Goal: Check status: Check status

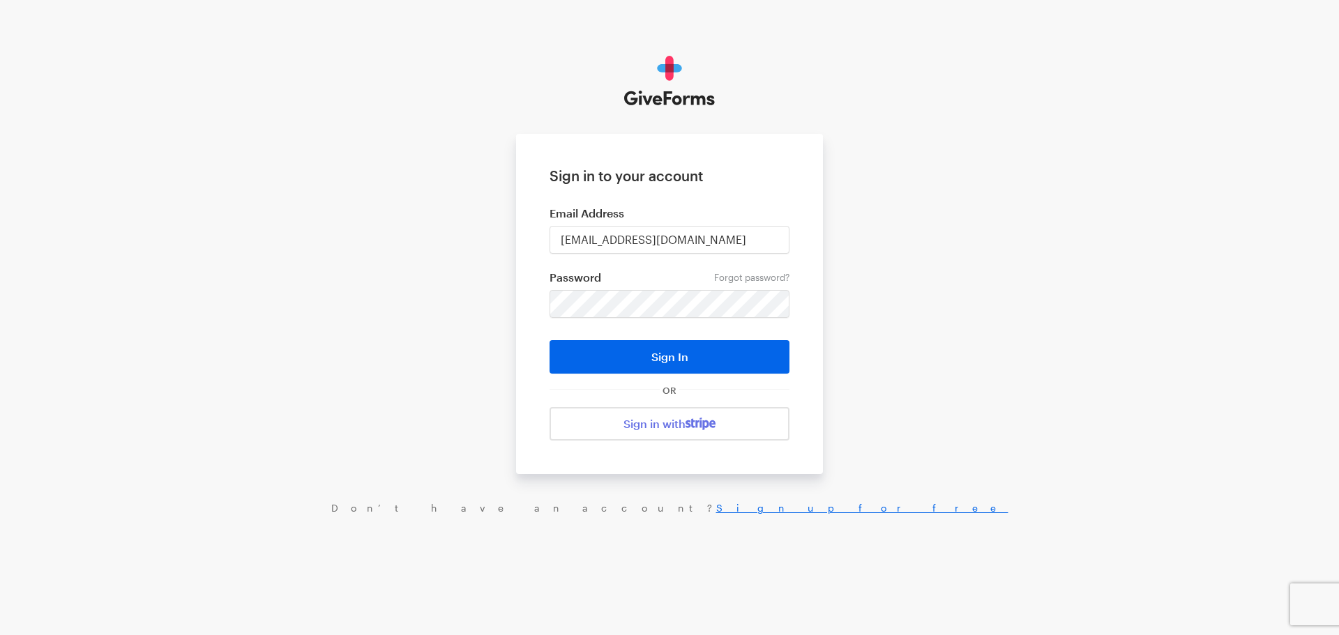
click at [550, 340] on button "Sign In" at bounding box center [670, 356] width 240 height 33
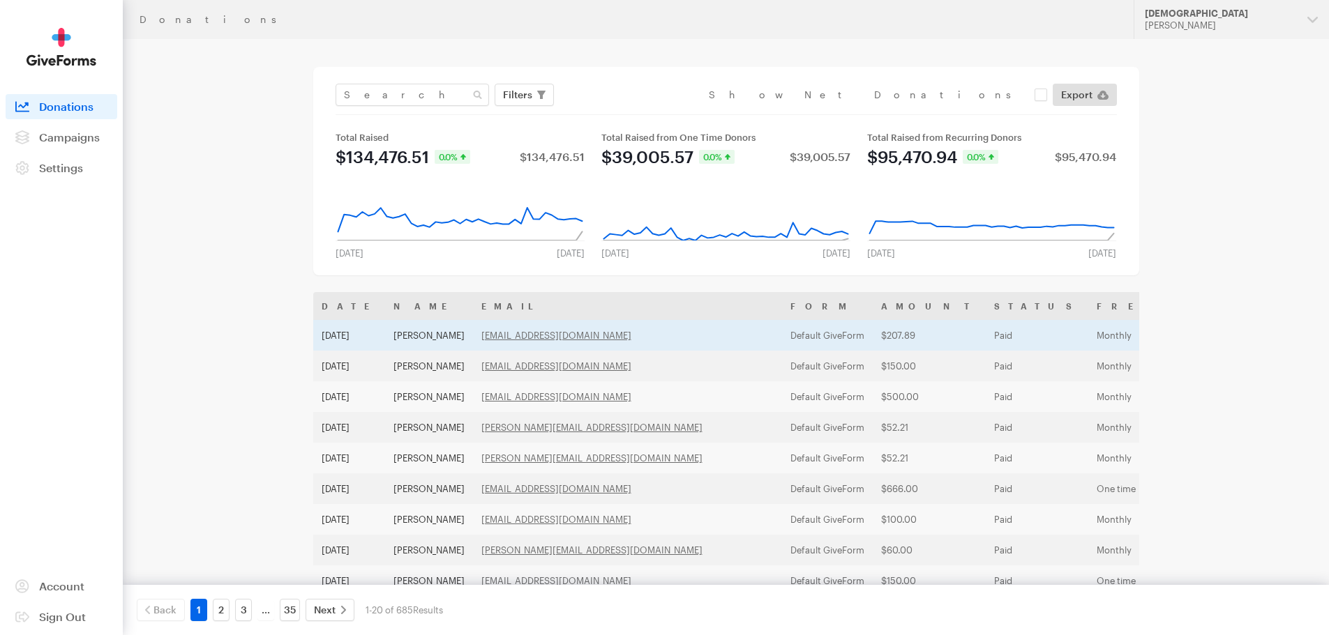
click at [872, 335] on td "$207.89" at bounding box center [928, 335] width 113 height 31
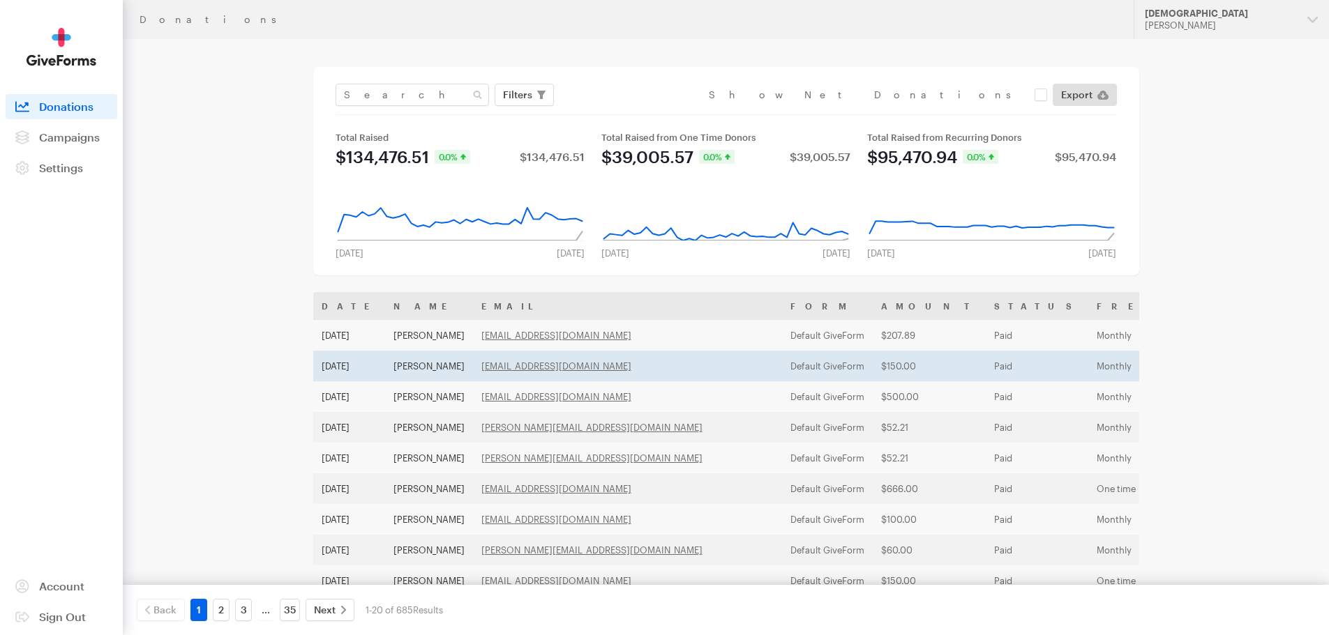
click at [872, 365] on td "$150.00" at bounding box center [928, 366] width 113 height 31
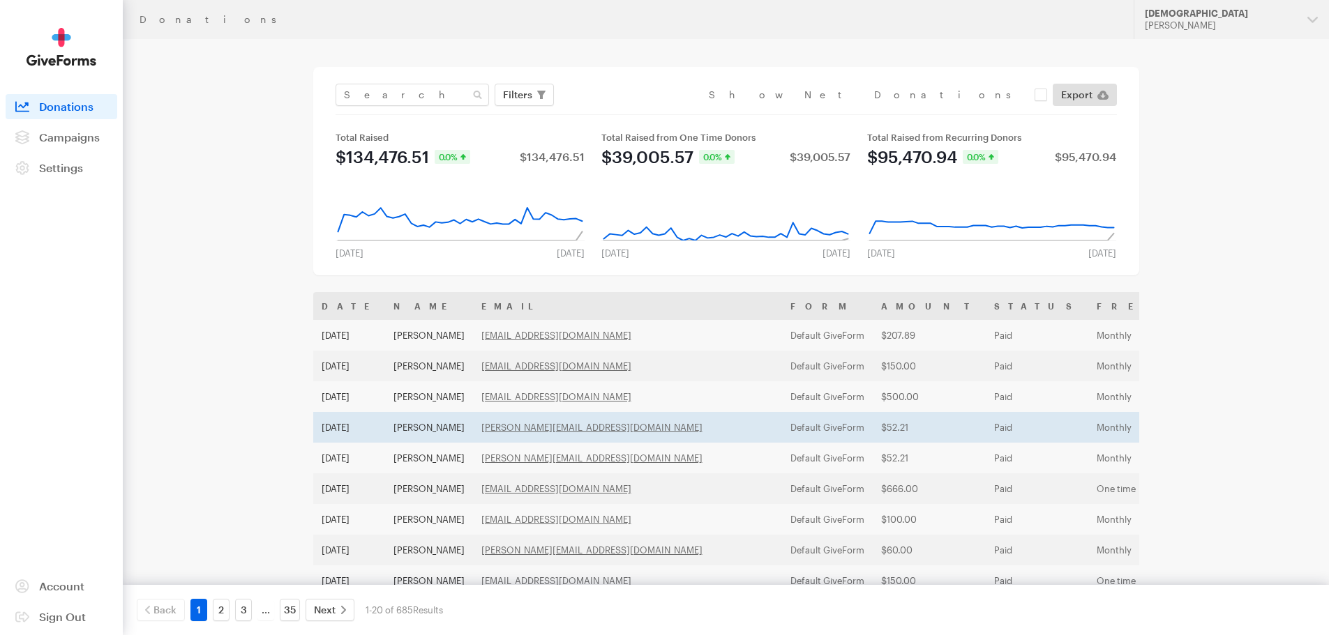
click at [782, 425] on td "Default GiveForm" at bounding box center [827, 427] width 91 height 31
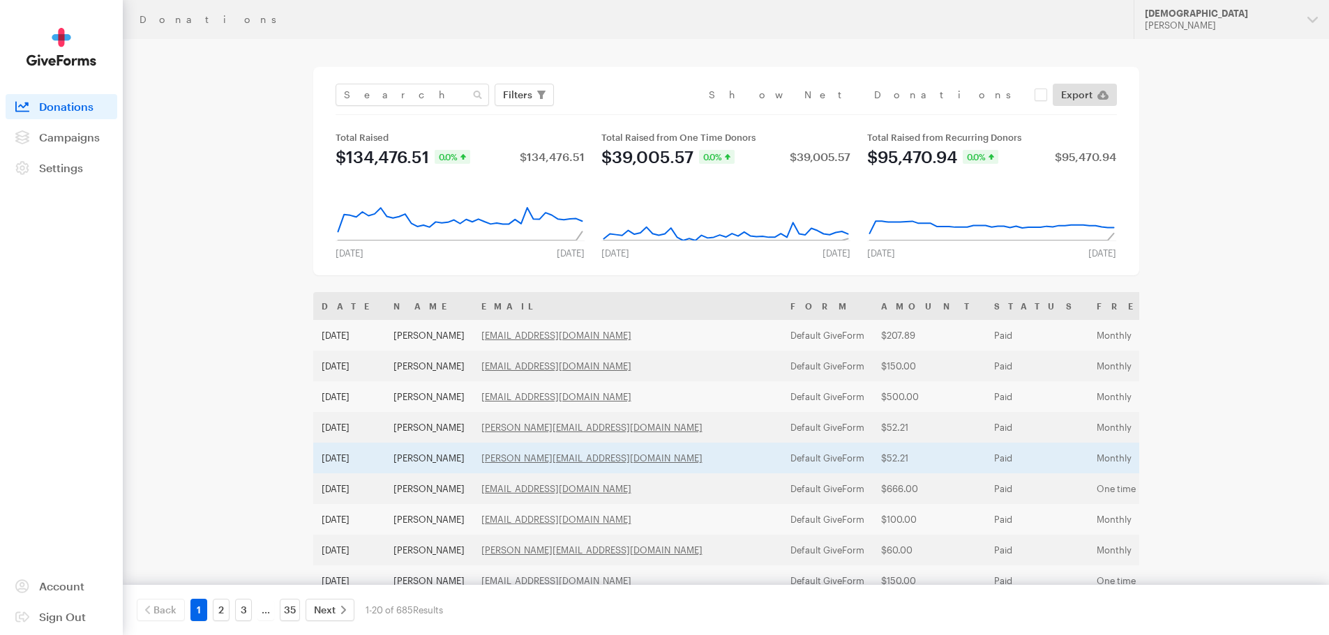
click at [872, 448] on td "$52.21" at bounding box center [928, 458] width 113 height 31
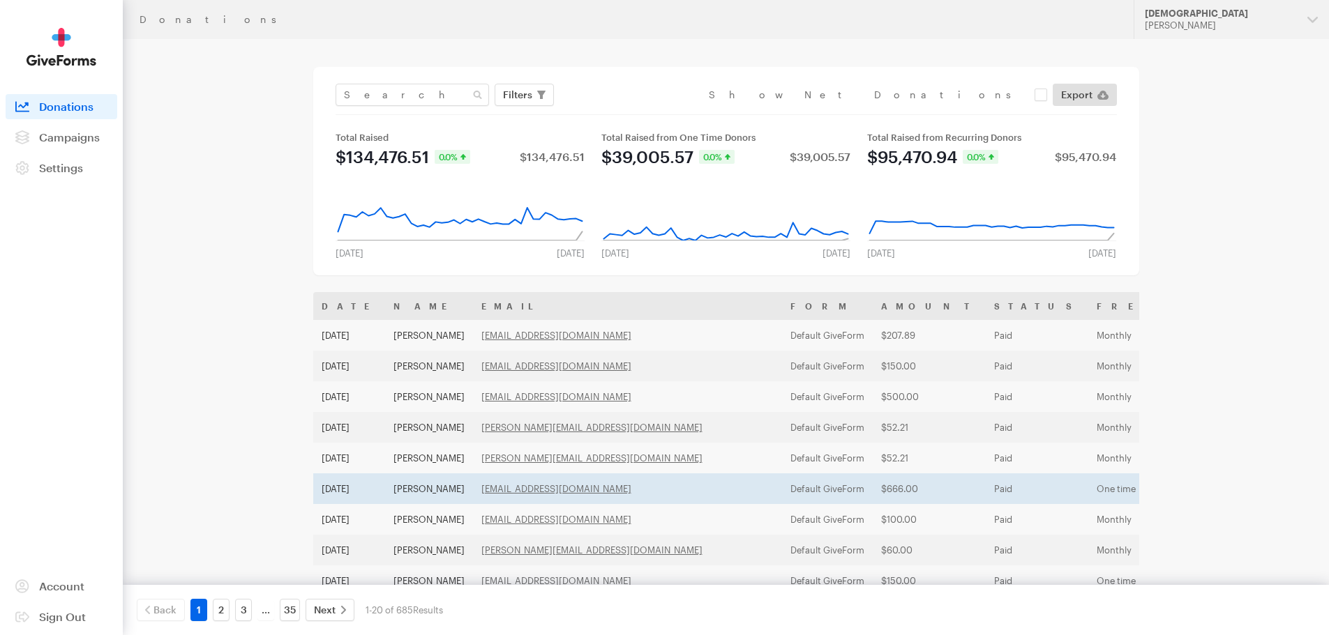
click at [872, 487] on td "$666.00" at bounding box center [928, 489] width 113 height 31
